Goal: Transaction & Acquisition: Purchase product/service

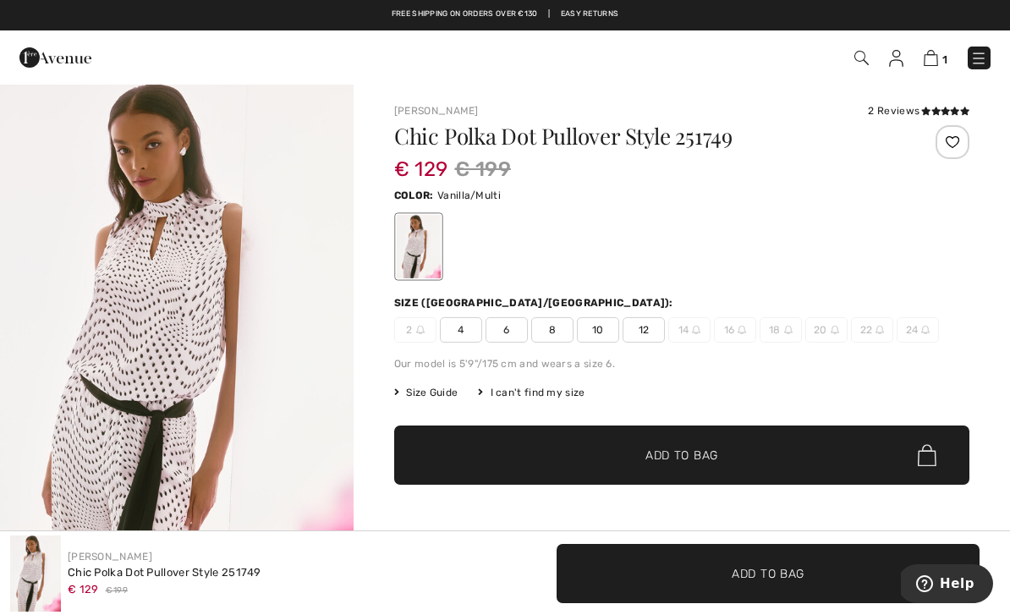
click at [643, 332] on span "12" at bounding box center [644, 329] width 42 height 25
click at [675, 460] on span "Add to Bag" at bounding box center [682, 456] width 73 height 18
click at [901, 58] on img at bounding box center [895, 58] width 14 height 17
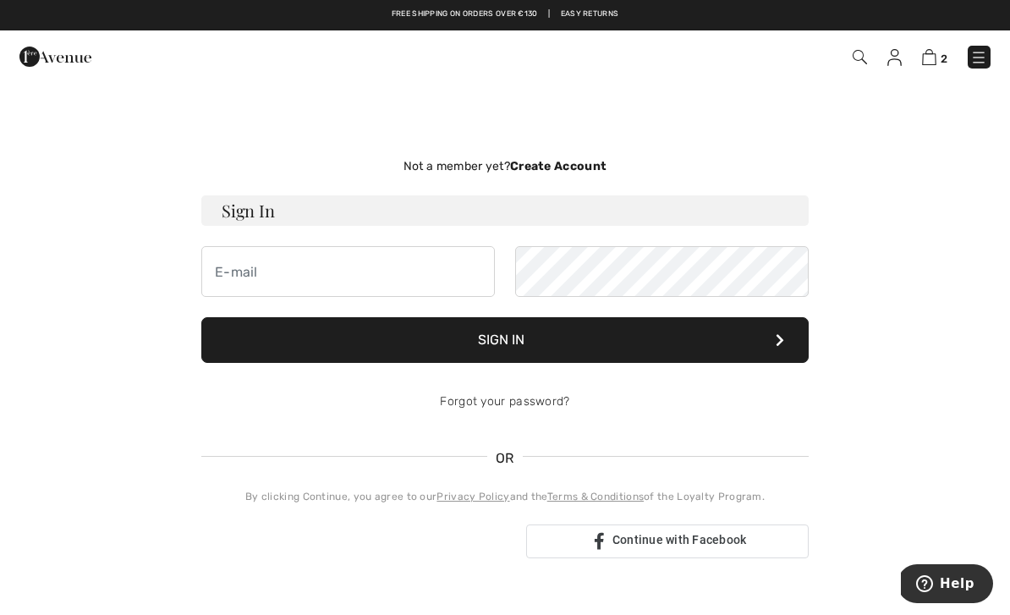
click at [987, 54] on img at bounding box center [979, 57] width 17 height 17
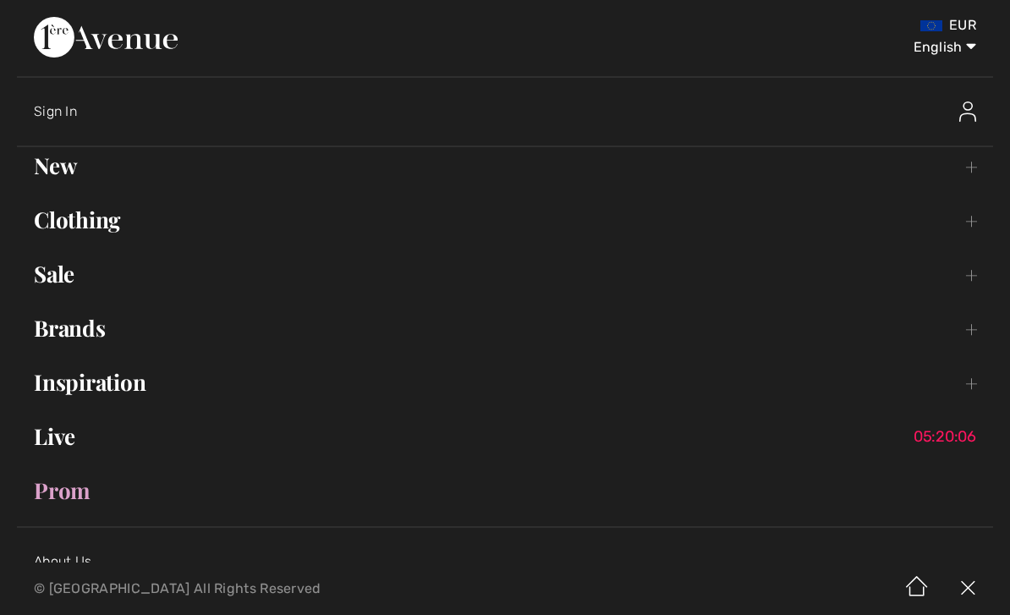
click at [966, 26] on select "English Français" at bounding box center [933, 44] width 88 height 51
click at [960, 25] on select "English Français" at bounding box center [933, 44] width 88 height 51
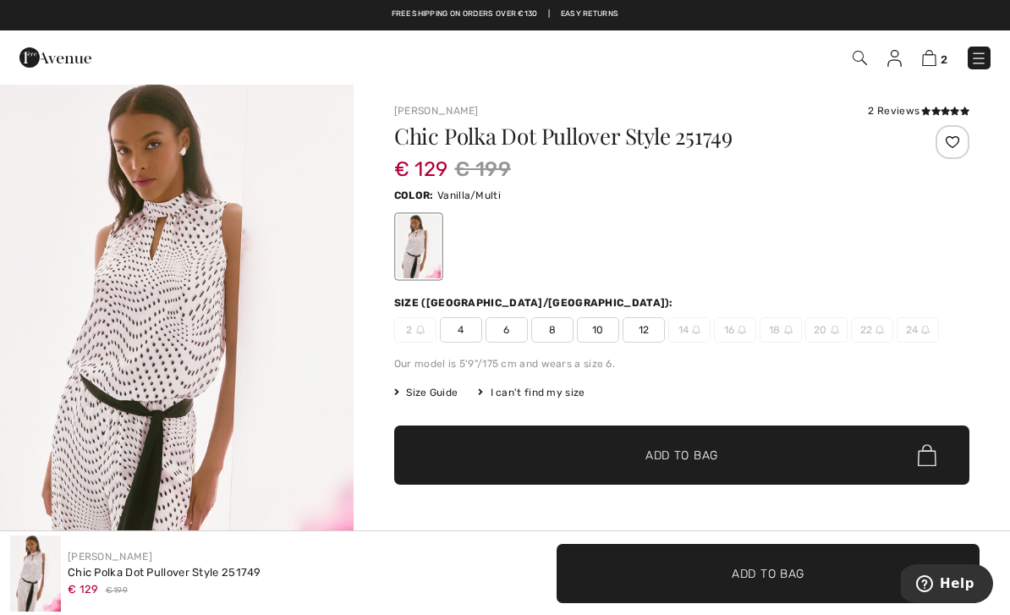
click at [764, 570] on span "Add to Bag" at bounding box center [768, 573] width 73 height 18
click at [926, 65] on img at bounding box center [929, 58] width 14 height 16
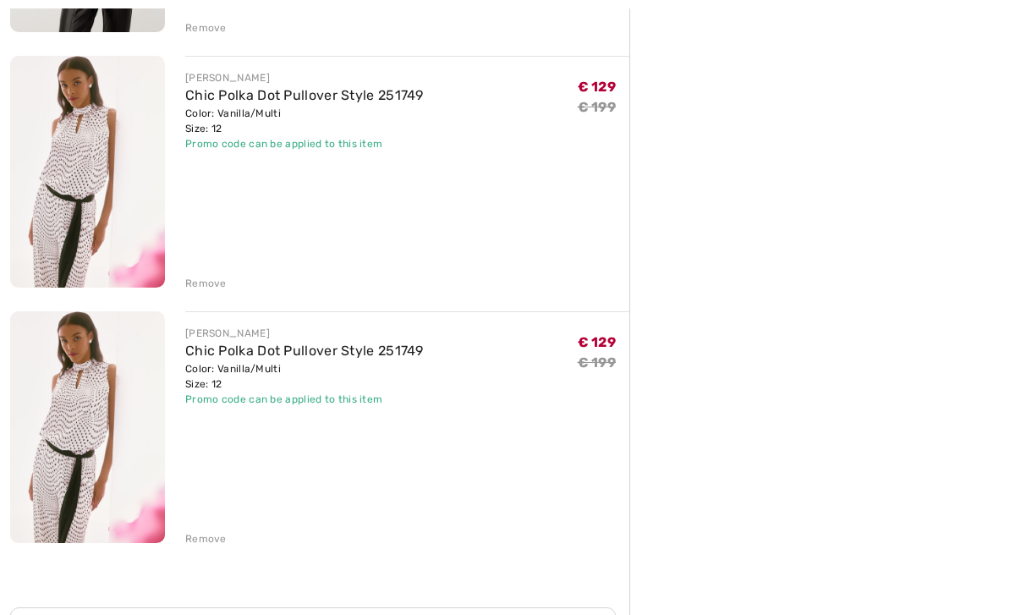
scroll to position [494, 0]
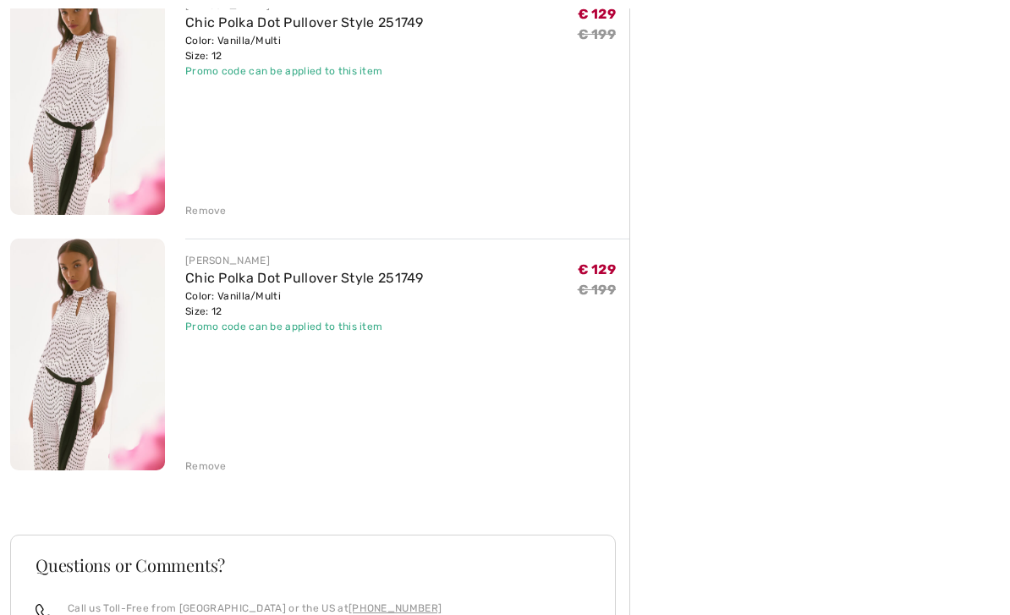
click at [221, 471] on div "Remove" at bounding box center [205, 467] width 41 height 15
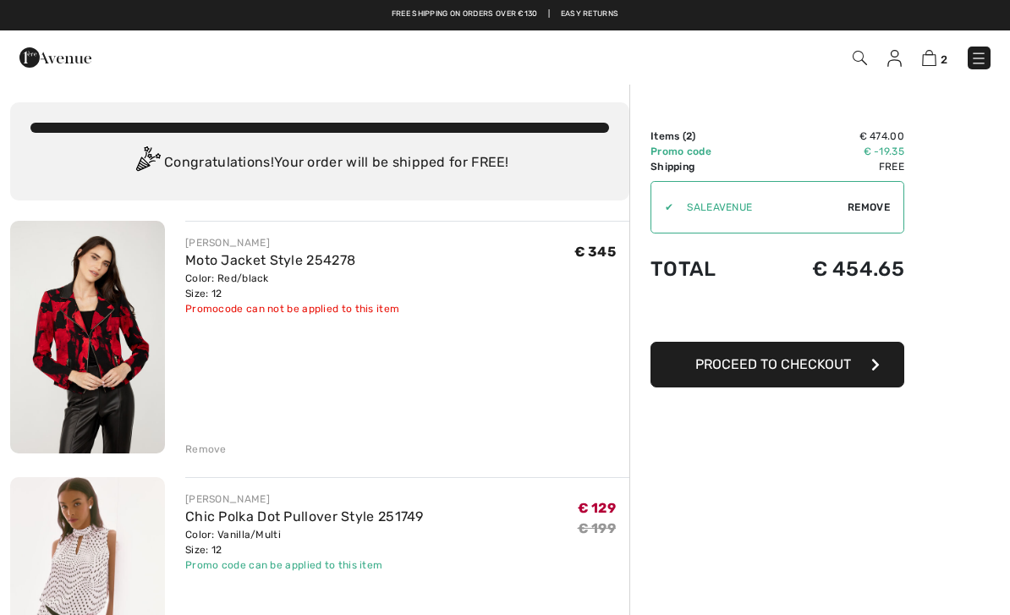
scroll to position [0, 0]
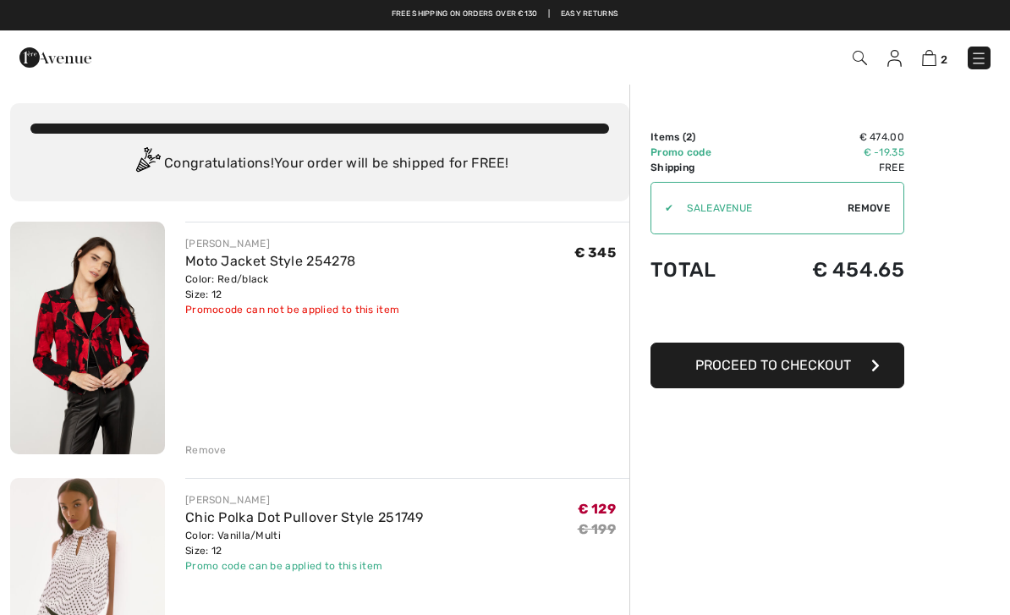
click at [878, 366] on icon "button" at bounding box center [876, 366] width 8 height 14
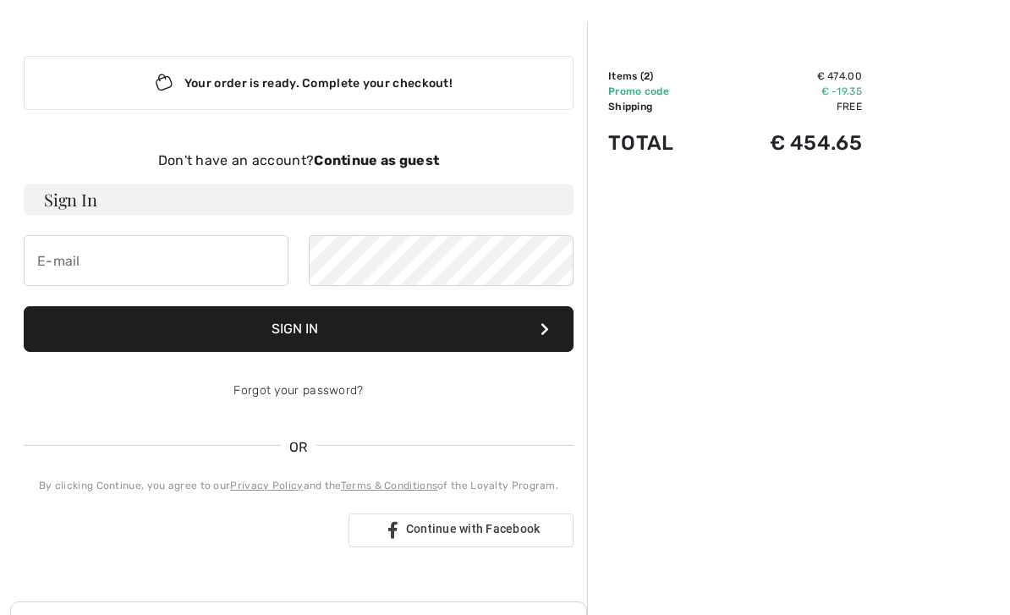
scroll to position [62, 0]
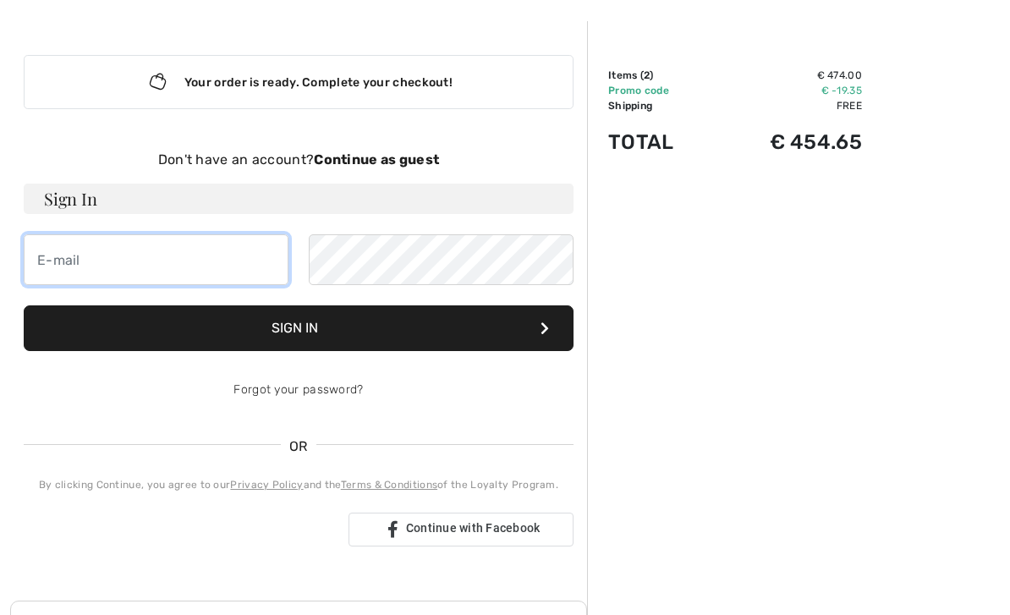
click at [113, 266] on input "email" at bounding box center [156, 259] width 265 height 51
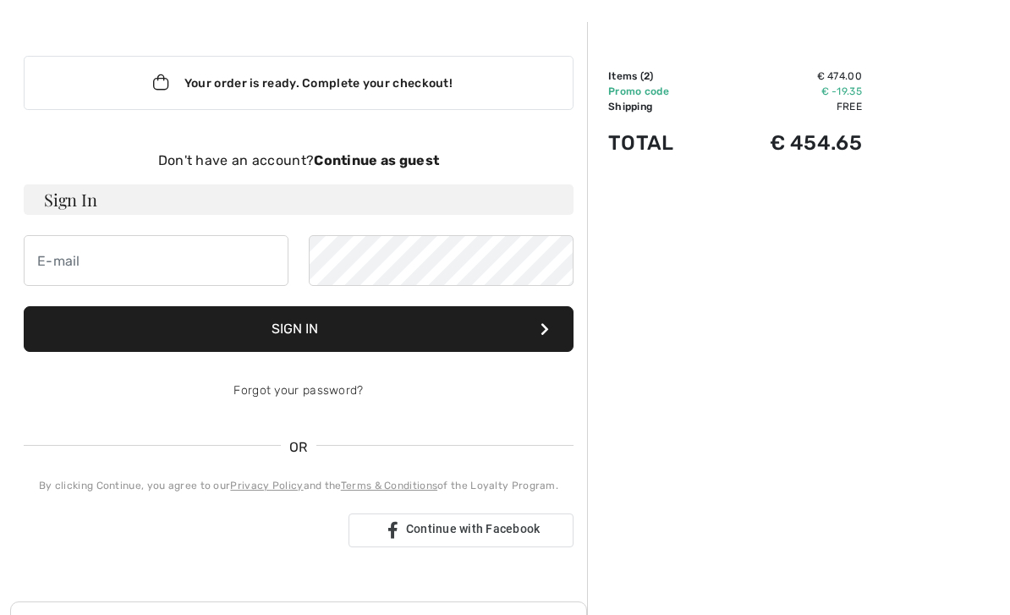
click at [364, 161] on strong "Continue as guest" at bounding box center [376, 160] width 125 height 16
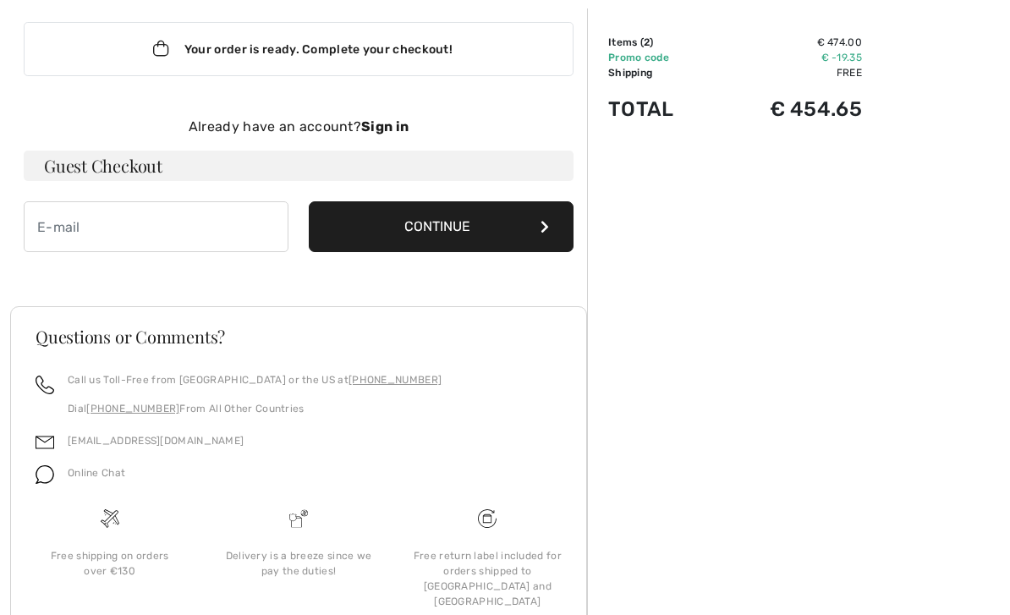
scroll to position [104, 0]
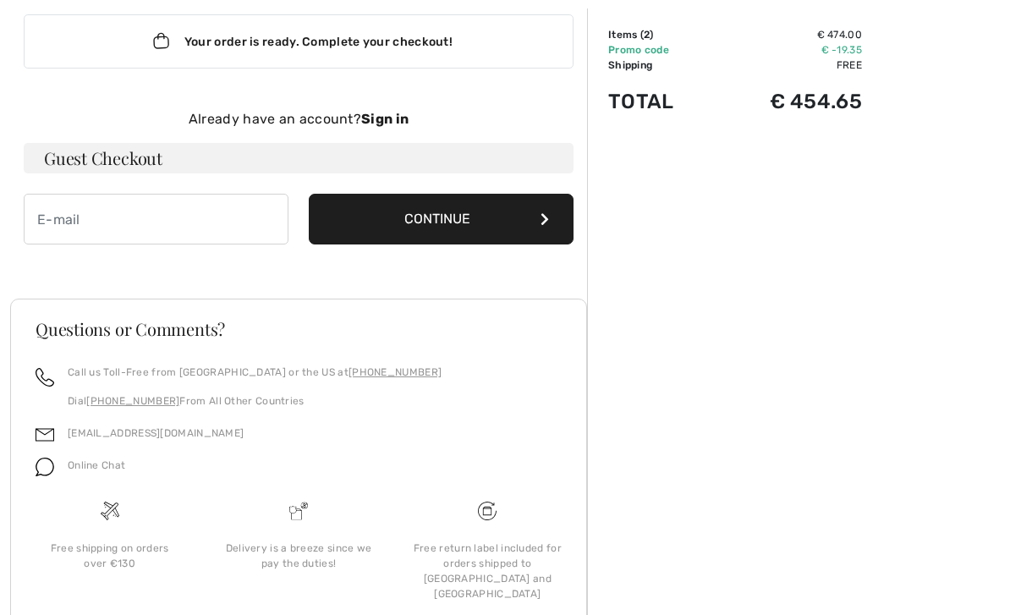
click at [479, 230] on button "Continue" at bounding box center [441, 219] width 265 height 51
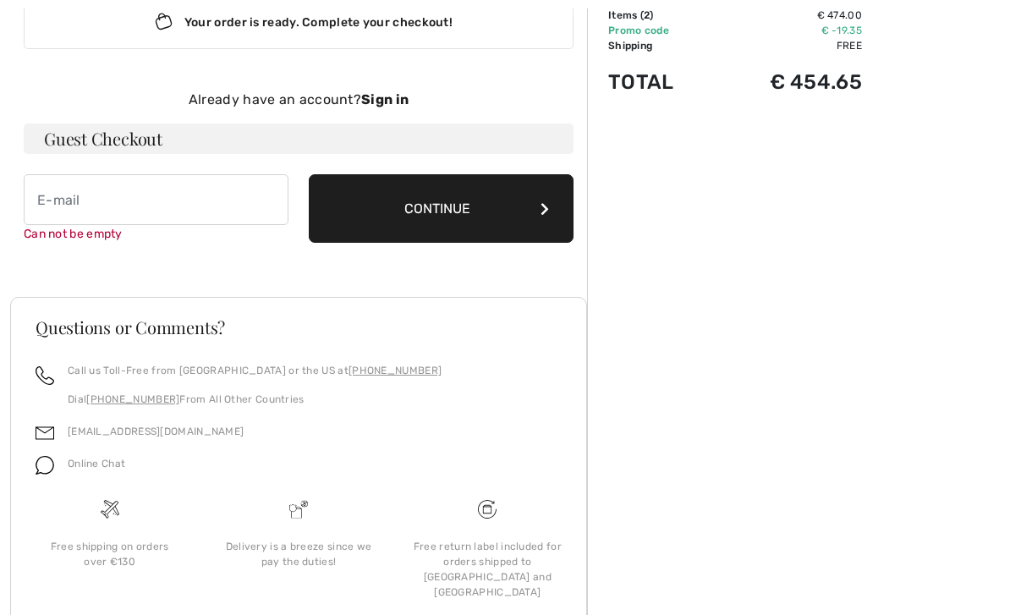
scroll to position [122, 0]
click at [502, 202] on button "Continue" at bounding box center [441, 208] width 265 height 69
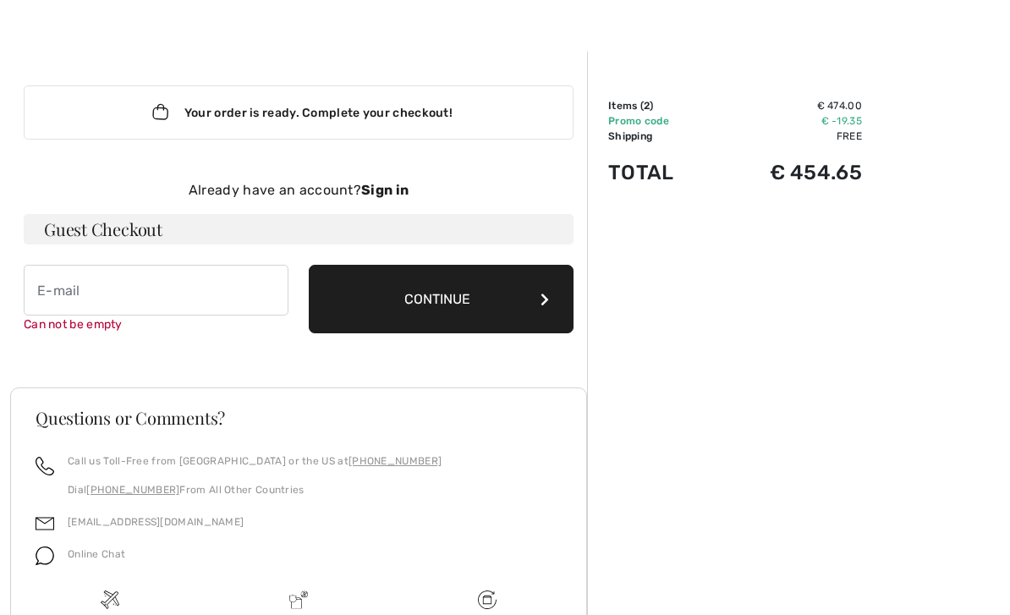
scroll to position [0, 0]
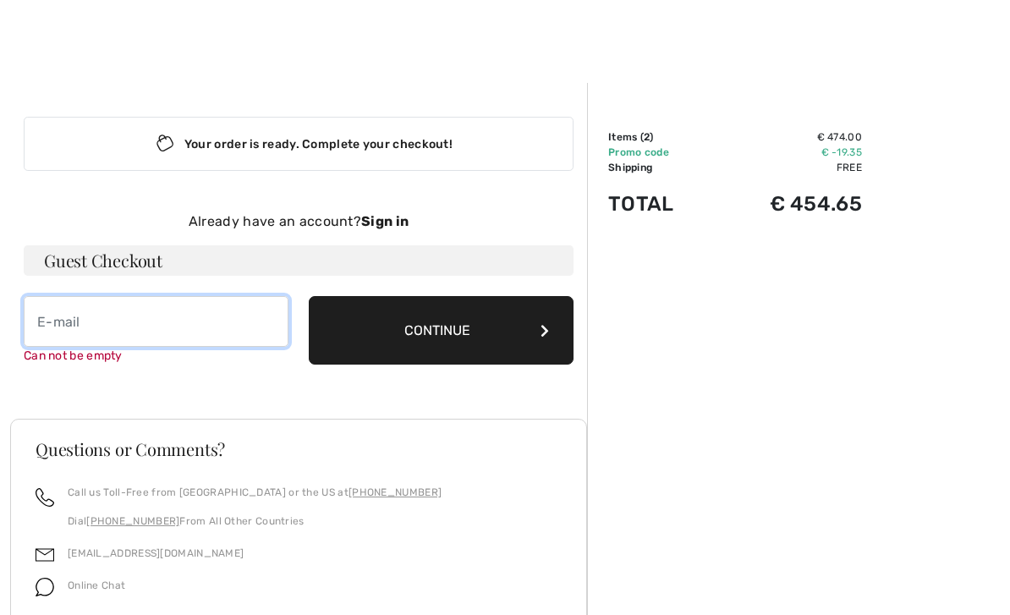
click at [47, 311] on input "email" at bounding box center [156, 321] width 265 height 51
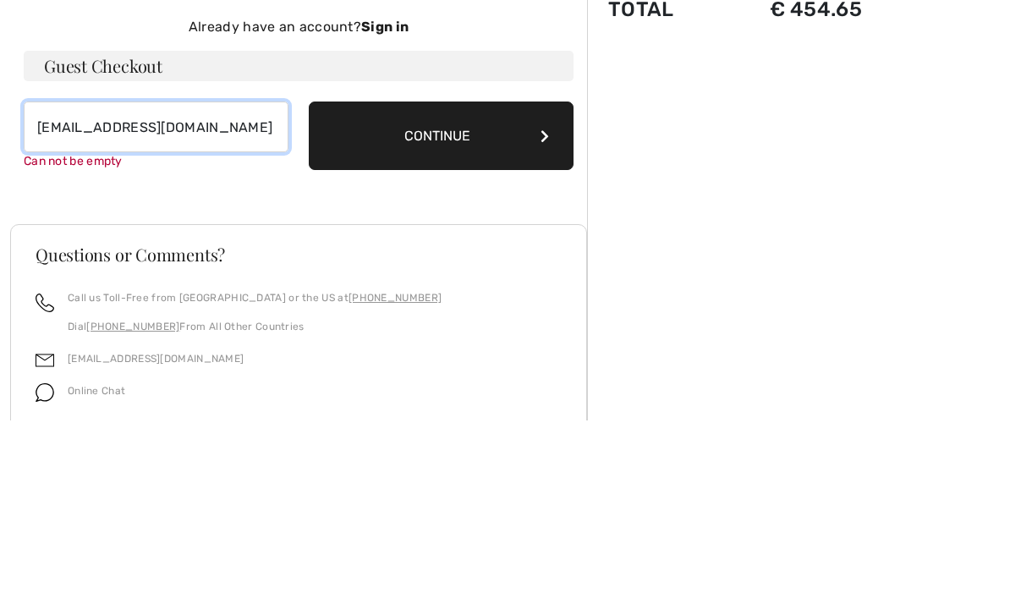
type input "[EMAIL_ADDRESS][DOMAIN_NAME]"
click at [471, 296] on button "Continue" at bounding box center [441, 330] width 265 height 69
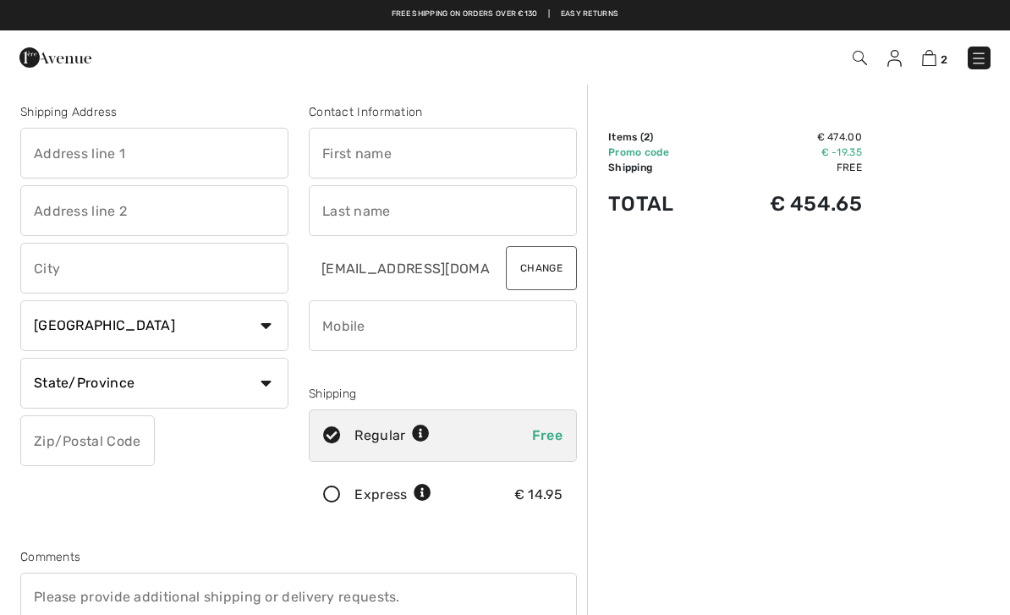
click at [104, 166] on input "text" at bounding box center [154, 153] width 268 height 51
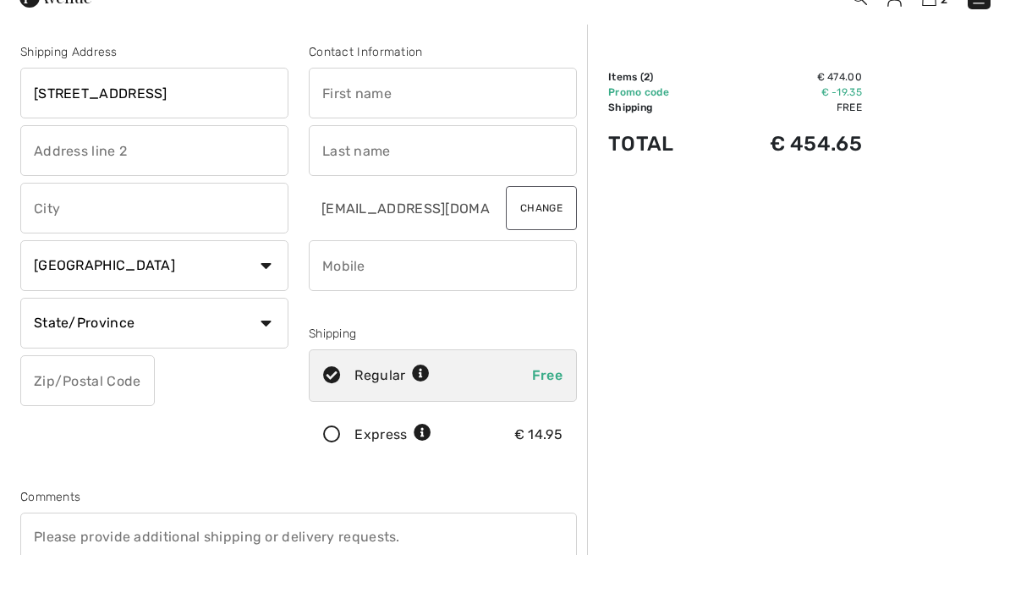
type input "[STREET_ADDRESS]"
click at [103, 243] on input "text" at bounding box center [154, 268] width 268 height 51
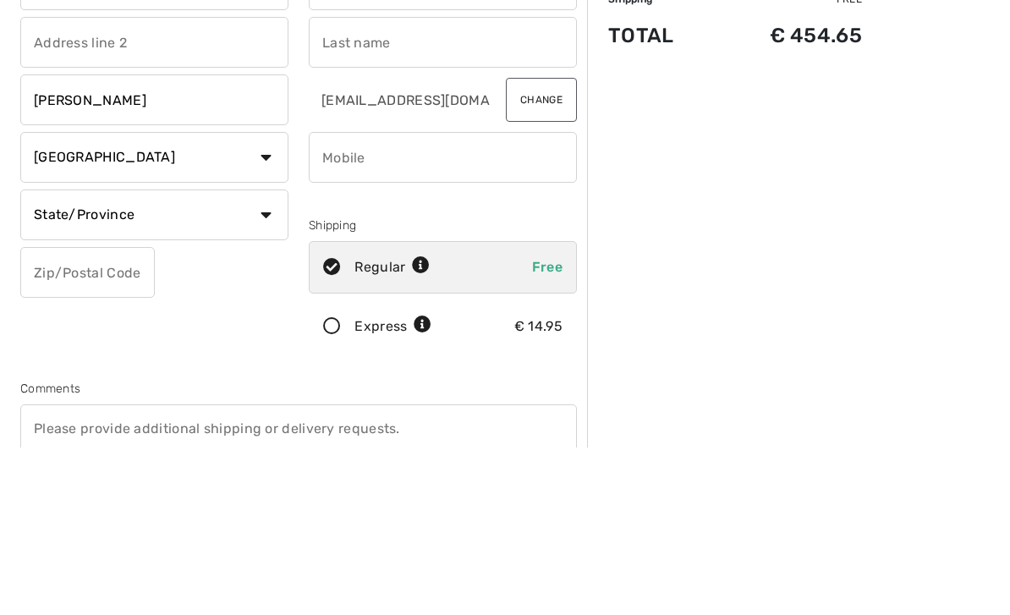
type input "[PERSON_NAME]"
click at [273, 300] on select "Country [GEOGRAPHIC_DATA] [GEOGRAPHIC_DATA] [GEOGRAPHIC_DATA] [GEOGRAPHIC_DATA]…" at bounding box center [154, 325] width 268 height 51
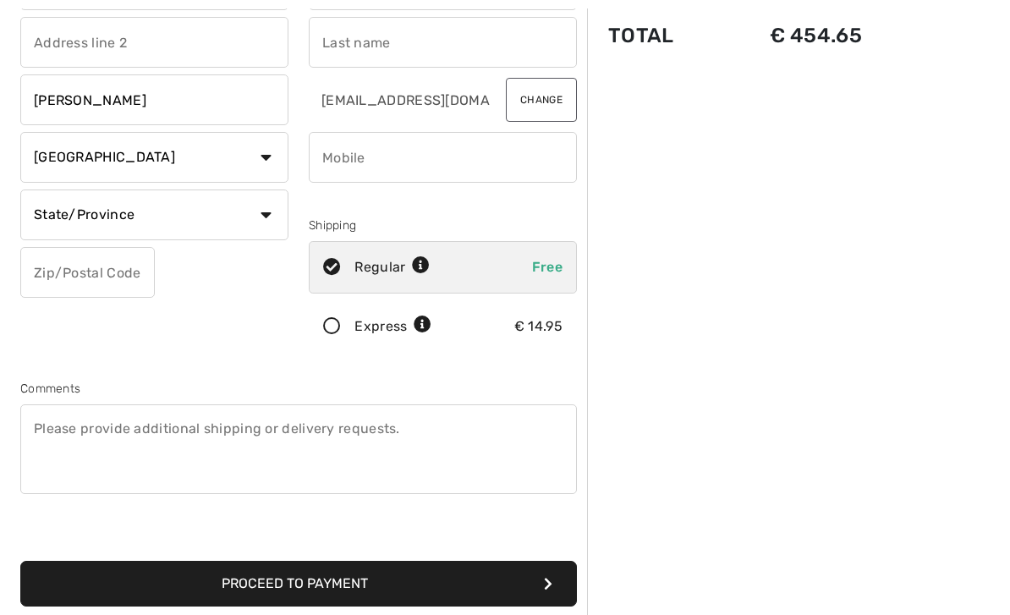
select select "US"
click at [274, 212] on select "State/Province [US_STATE] [US_STATE] [US_STATE] [US_STATE] [US_STATE] [US_STATE…" at bounding box center [154, 215] width 268 height 51
select select "WA"
click at [74, 275] on input "text" at bounding box center [87, 272] width 135 height 51
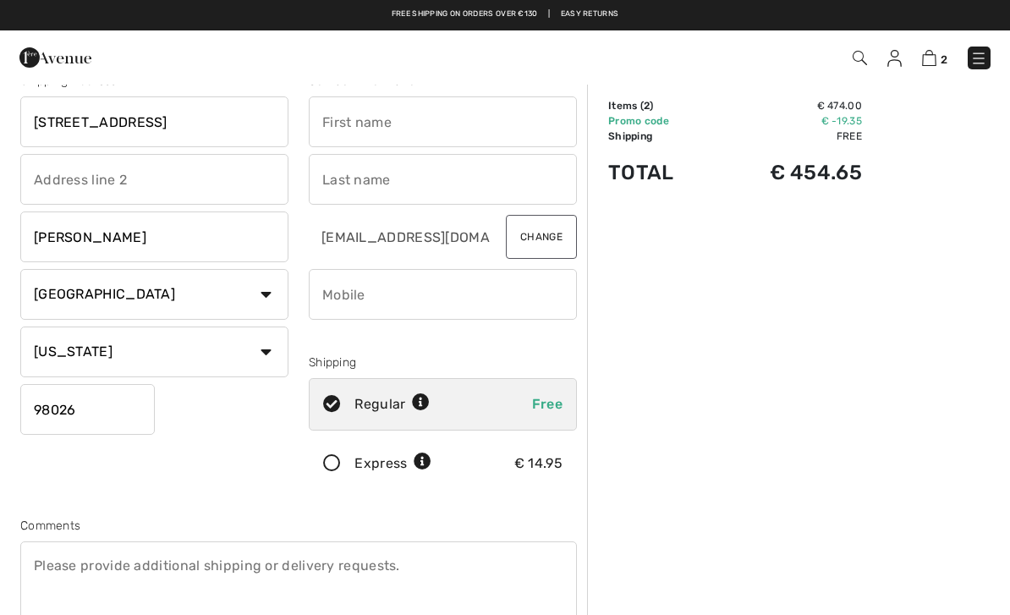
scroll to position [22, 0]
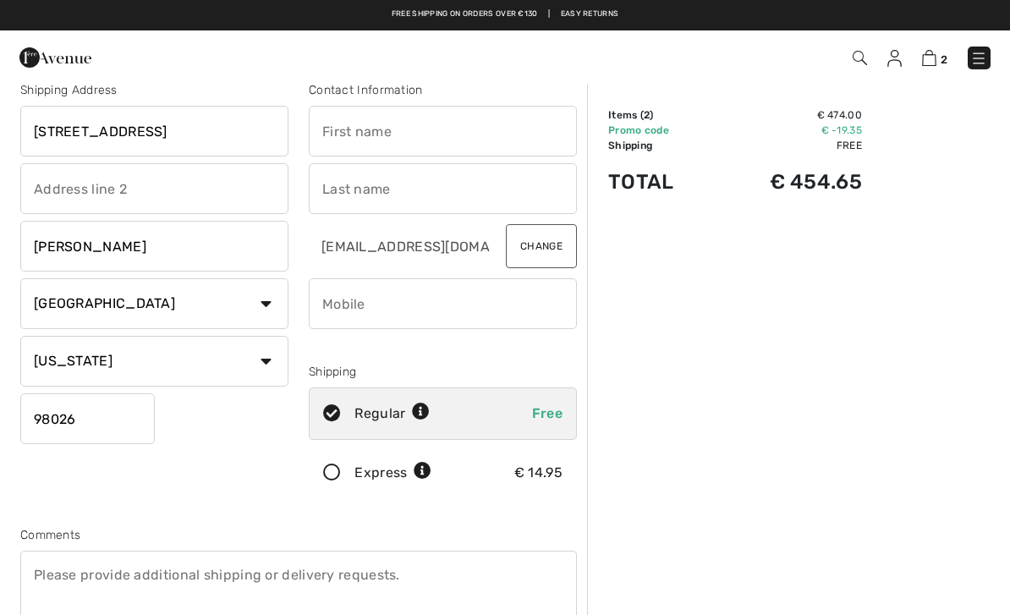
type input "98026"
click at [371, 135] on input "text" at bounding box center [443, 131] width 268 height 51
click at [359, 185] on input "text" at bounding box center [443, 188] width 268 height 51
type input "Mieczyslawa"
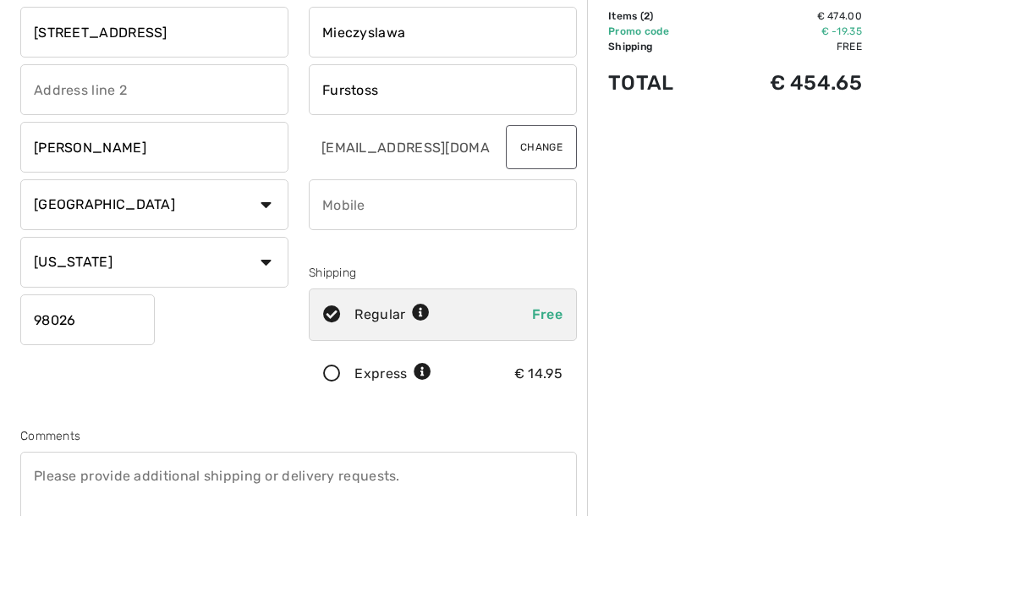
type input "Furstoss"
click at [360, 278] on input "phone" at bounding box center [443, 303] width 268 height 51
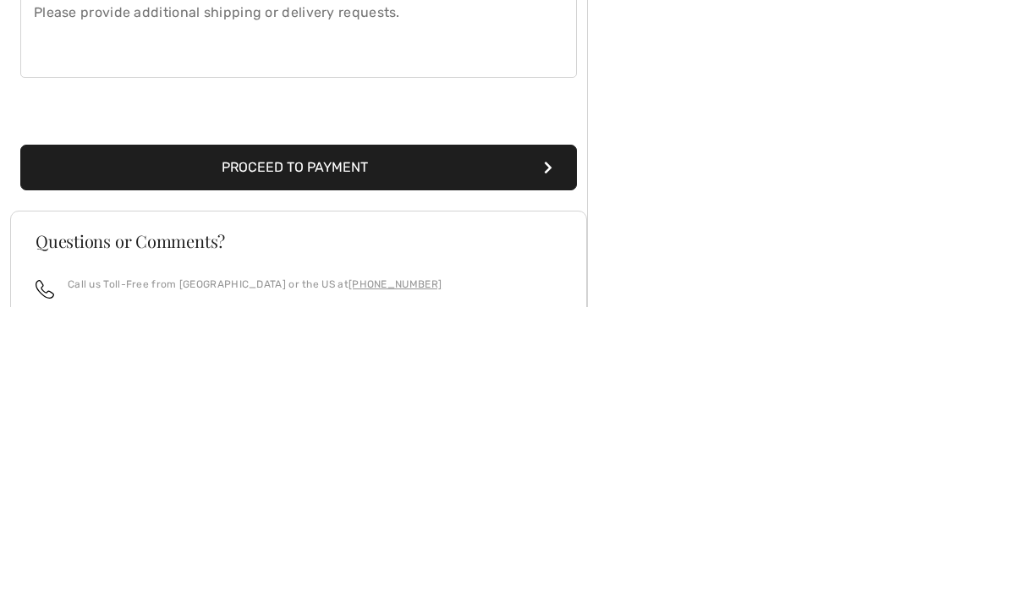
scroll to position [278, 0]
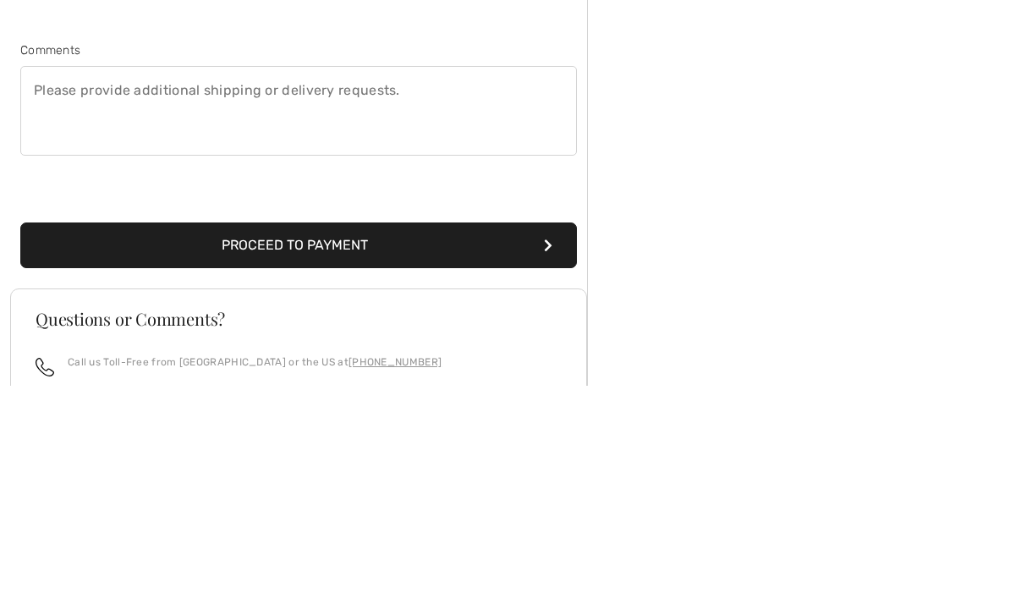
type input "2062767626"
click at [351, 452] on button "Proceed to Payment" at bounding box center [298, 475] width 557 height 46
